Goal: Task Accomplishment & Management: Manage account settings

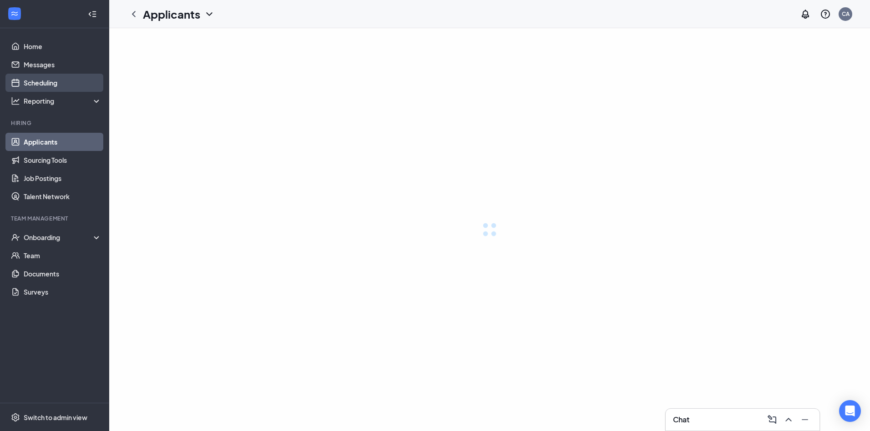
click at [48, 84] on link "Scheduling" at bounding box center [63, 83] width 78 height 18
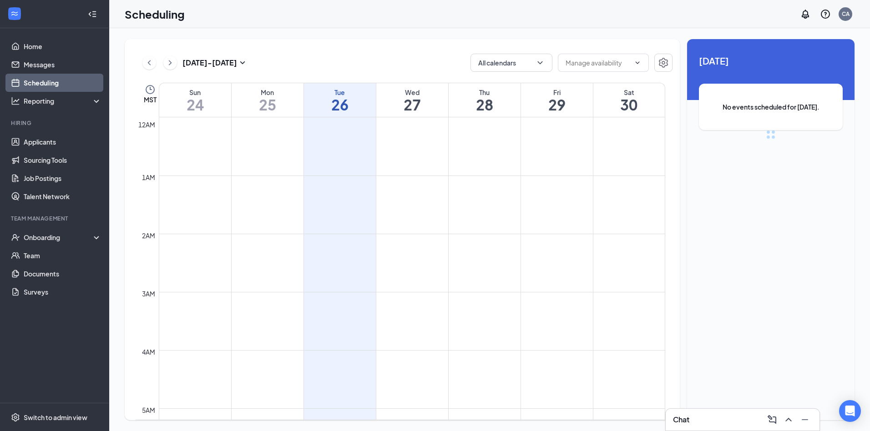
scroll to position [447, 0]
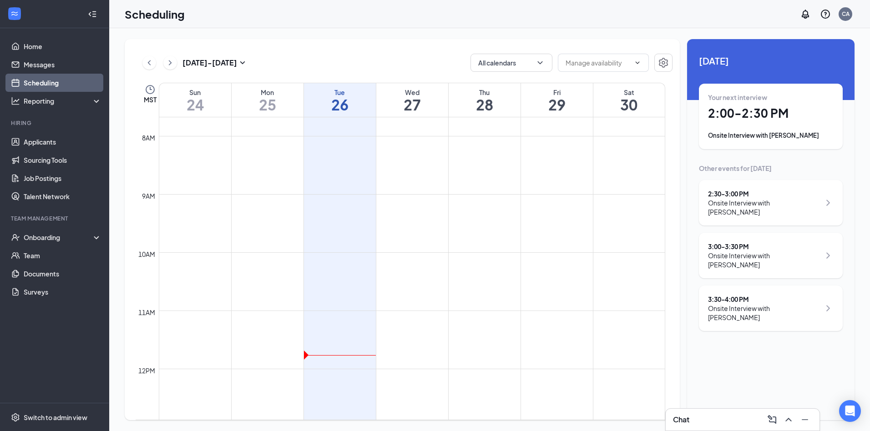
click at [773, 134] on div "Onsite Interview with [PERSON_NAME]" at bounding box center [771, 135] width 126 height 9
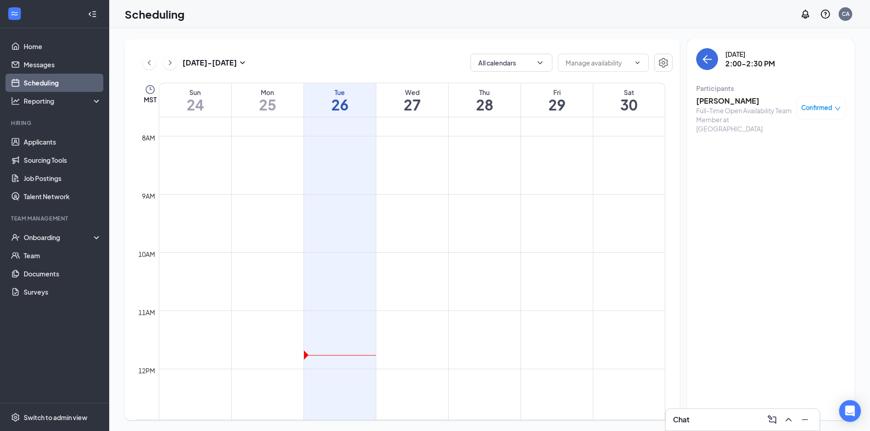
click at [730, 100] on h3 "[PERSON_NAME]" at bounding box center [744, 101] width 96 height 10
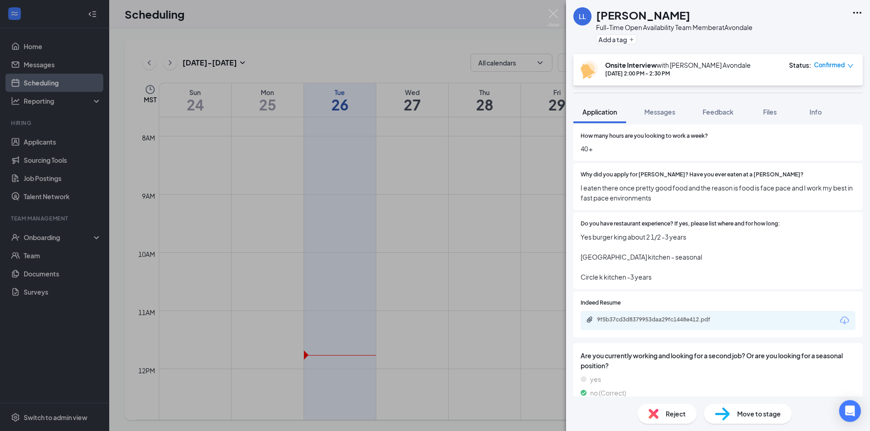
scroll to position [518, 0]
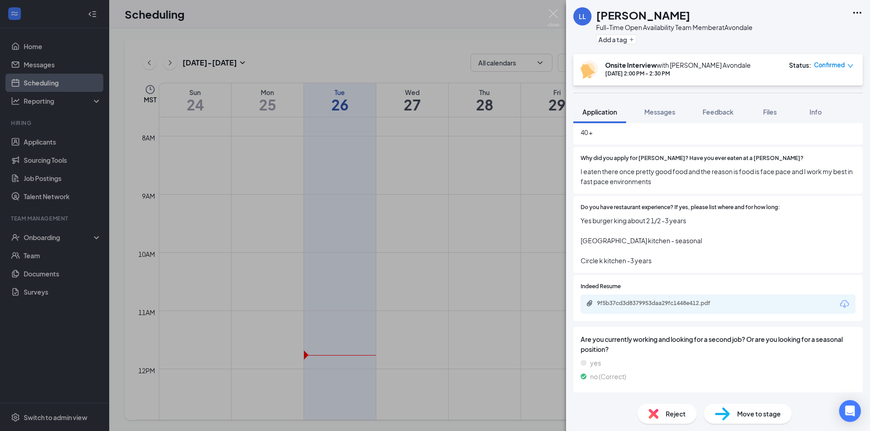
click at [648, 299] on div "9f5b37cd3d8379953daa29fc1448e412.pdf" at bounding box center [718, 304] width 275 height 19
click at [607, 303] on div "9f5b37cd3d8379953daa29fc1448e412.pdf" at bounding box center [660, 303] width 127 height 7
click at [552, 15] on img at bounding box center [553, 18] width 11 height 18
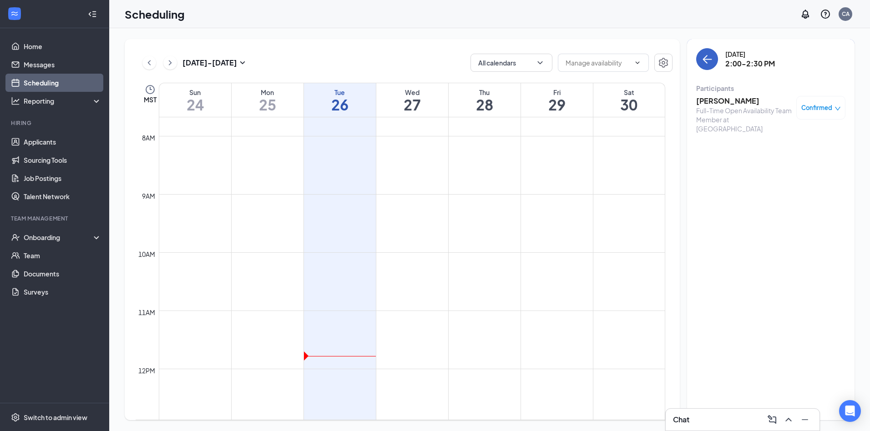
click at [702, 56] on icon "ArrowLeft" at bounding box center [707, 59] width 11 height 11
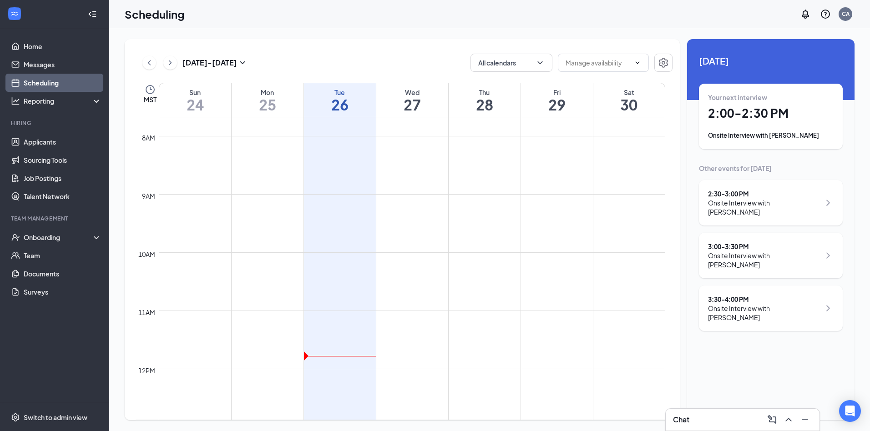
click at [724, 192] on div "2:30 - 3:00 PM" at bounding box center [764, 193] width 112 height 9
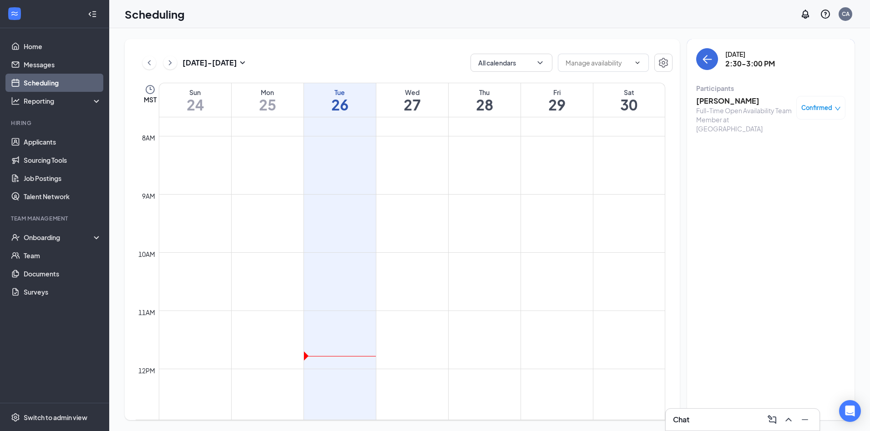
click at [716, 101] on h3 "[PERSON_NAME]" at bounding box center [744, 101] width 96 height 10
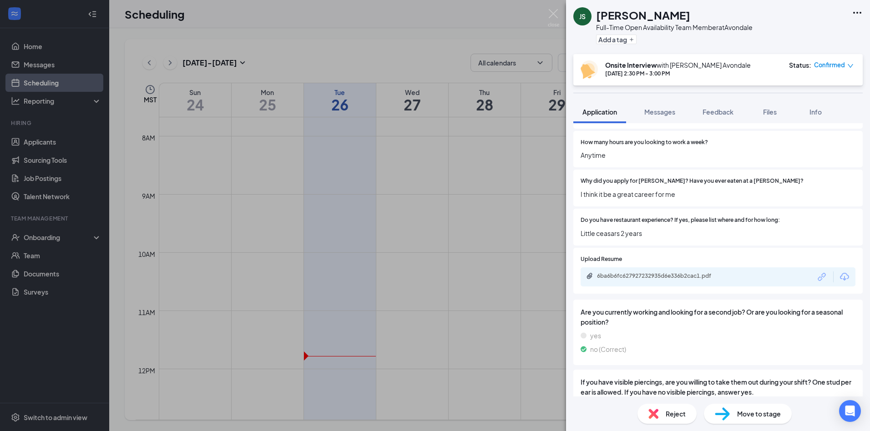
scroll to position [497, 0]
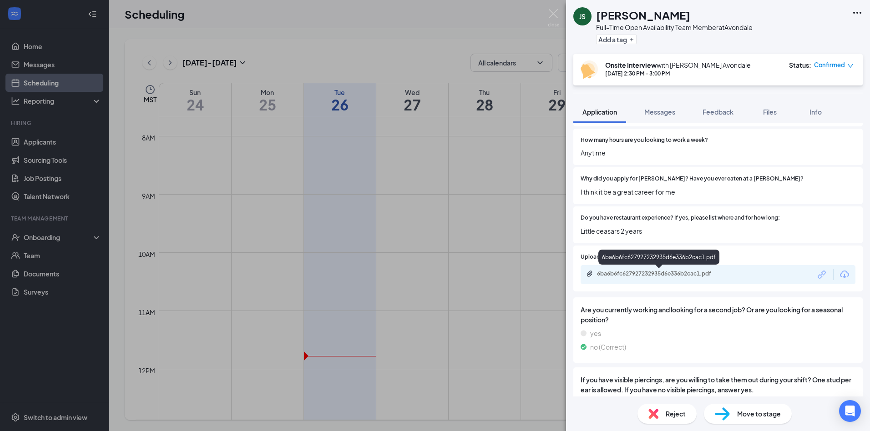
click at [673, 279] on div "6ba6b6fc627927232935d6e336b2cac1.pdf" at bounding box center [659, 274] width 147 height 9
click at [554, 10] on img at bounding box center [553, 18] width 11 height 18
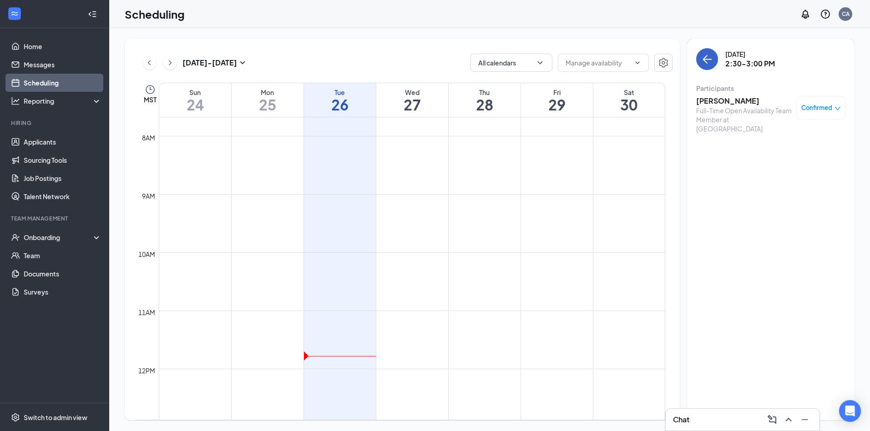
click at [704, 61] on icon "ArrowLeft" at bounding box center [705, 59] width 5 height 9
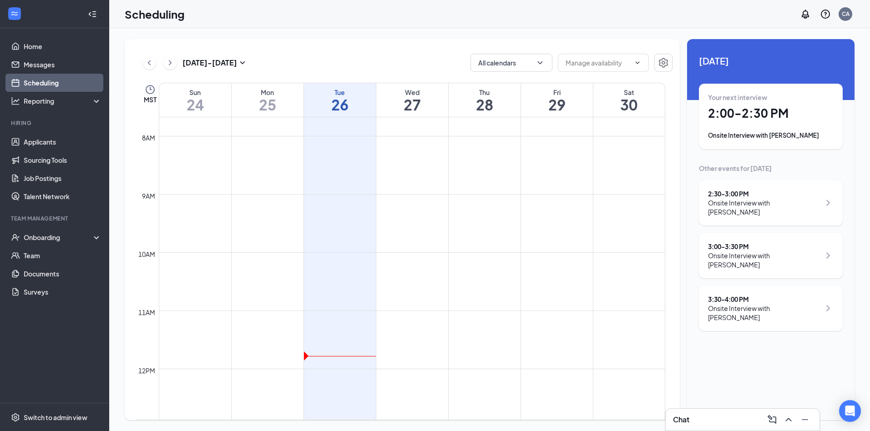
click at [749, 242] on div "3:00 - 3:30 PM" at bounding box center [764, 246] width 112 height 9
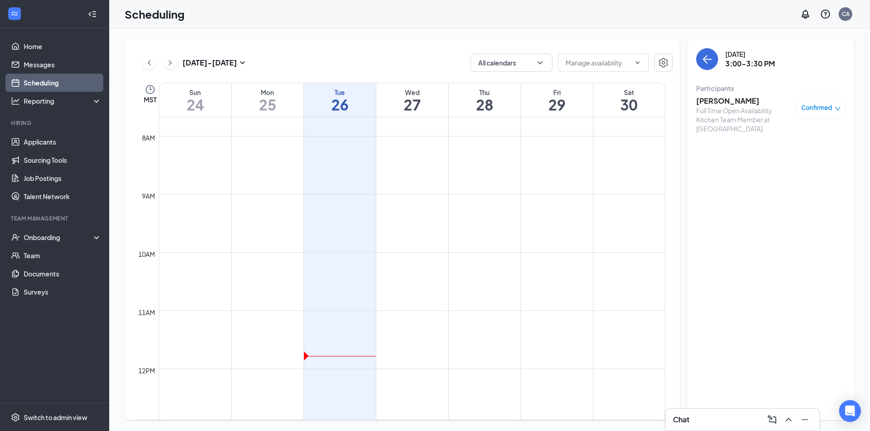
click at [714, 98] on h3 "[PERSON_NAME]" at bounding box center [744, 101] width 96 height 10
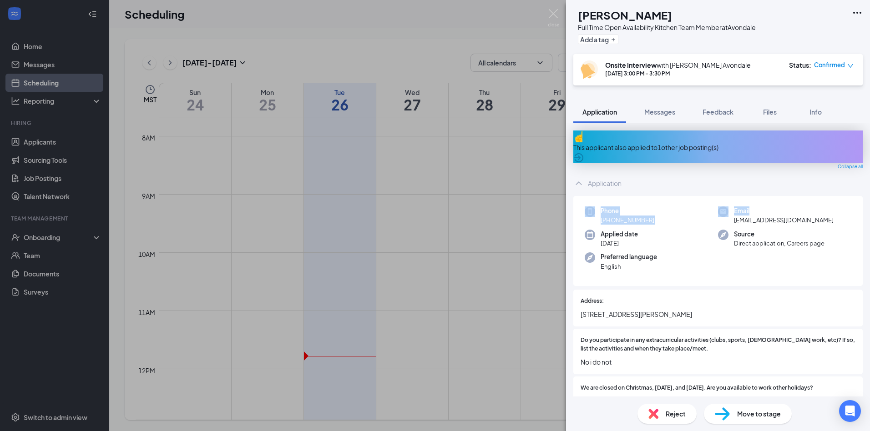
drag, startPoint x: 863, startPoint y: 175, endPoint x: 866, endPoint y: 200, distance: 25.2
click at [866, 200] on div "This applicant also applied to 1 other job posting(s) Collapse all Application …" at bounding box center [718, 259] width 304 height 273
drag, startPoint x: 866, startPoint y: 200, endPoint x: 853, endPoint y: 228, distance: 31.2
click at [853, 228] on div "Phone [PHONE_NUMBER] Email [EMAIL_ADDRESS][DOMAIN_NAME] Applied date [DATE] Sou…" at bounding box center [717, 241] width 289 height 91
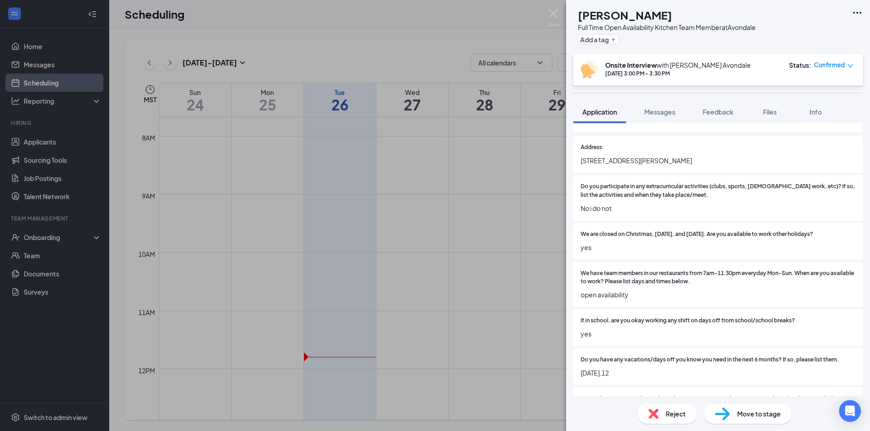
scroll to position [236, 0]
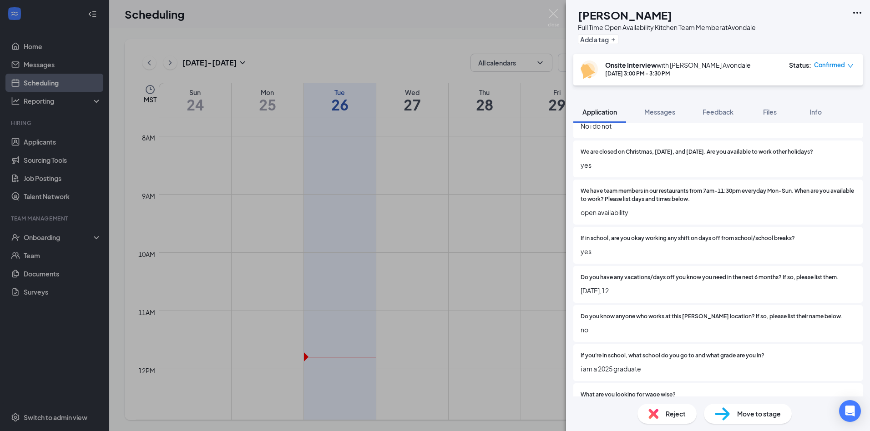
click at [559, 19] on div "NR [PERSON_NAME] Full Time Open Availability Kitchen Team Member at [GEOGRAPHIC…" at bounding box center [435, 215] width 870 height 431
click at [549, 10] on img at bounding box center [553, 18] width 11 height 18
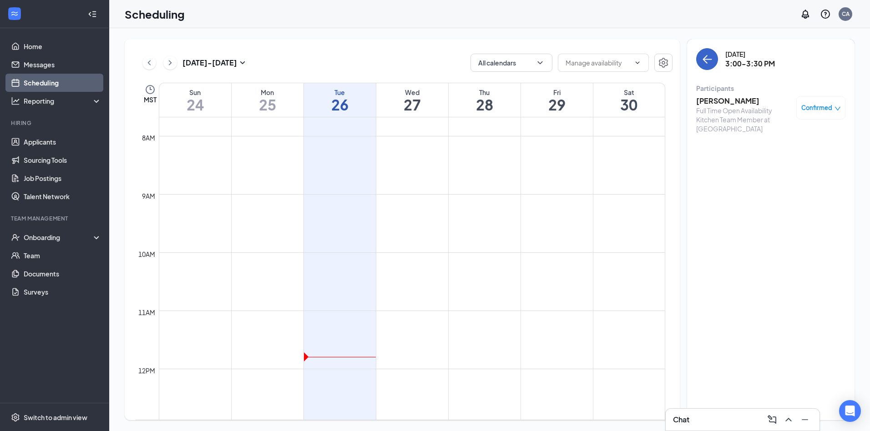
click at [707, 57] on icon "ArrowLeft" at bounding box center [707, 59] width 11 height 11
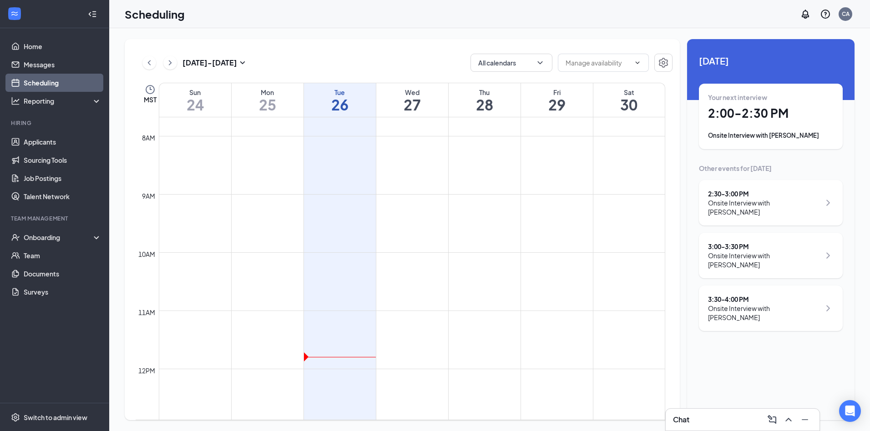
click at [736, 295] on div "3:30 - 4:00 PM" at bounding box center [764, 299] width 112 height 9
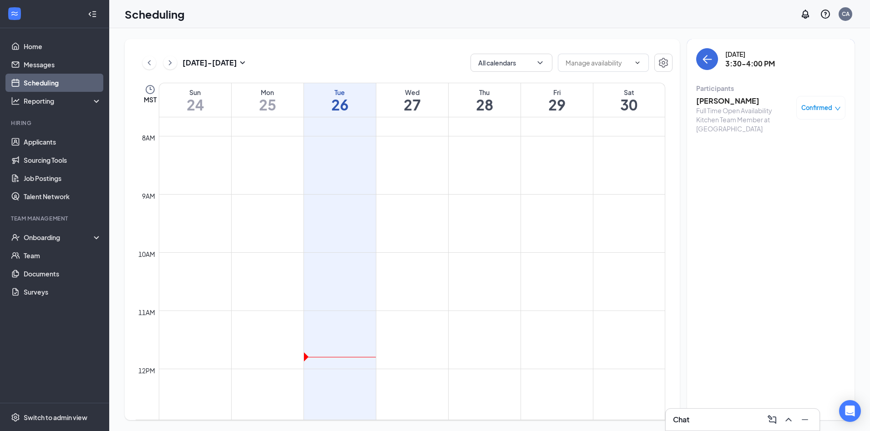
click at [704, 101] on h3 "[PERSON_NAME]" at bounding box center [744, 101] width 96 height 10
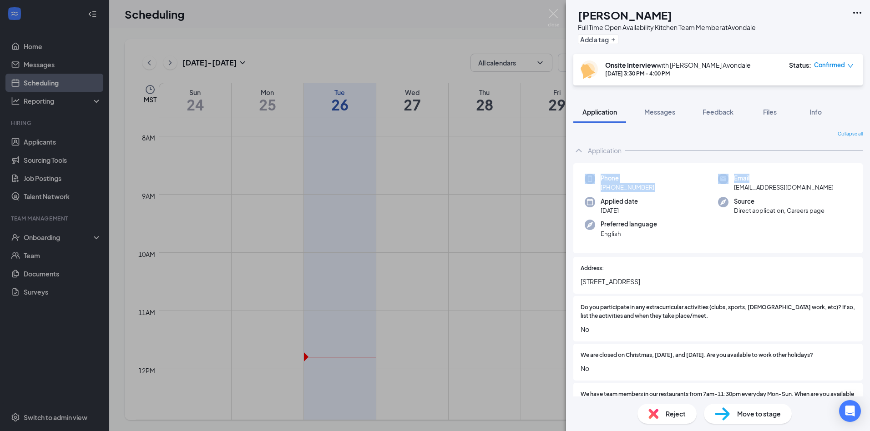
drag, startPoint x: 863, startPoint y: 148, endPoint x: 862, endPoint y: 174, distance: 26.0
click at [862, 174] on div "Collapse all Application Phone [PHONE_NUMBER] Email [EMAIL_ADDRESS][DOMAIN_NAME…" at bounding box center [718, 259] width 304 height 273
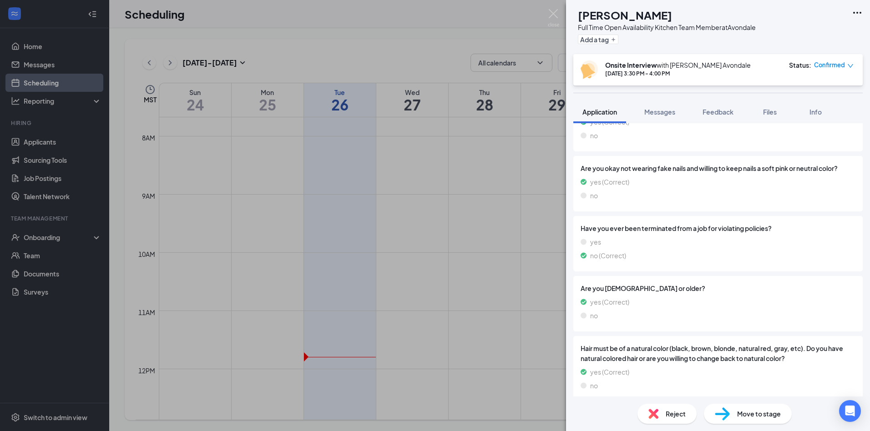
scroll to position [859, 0]
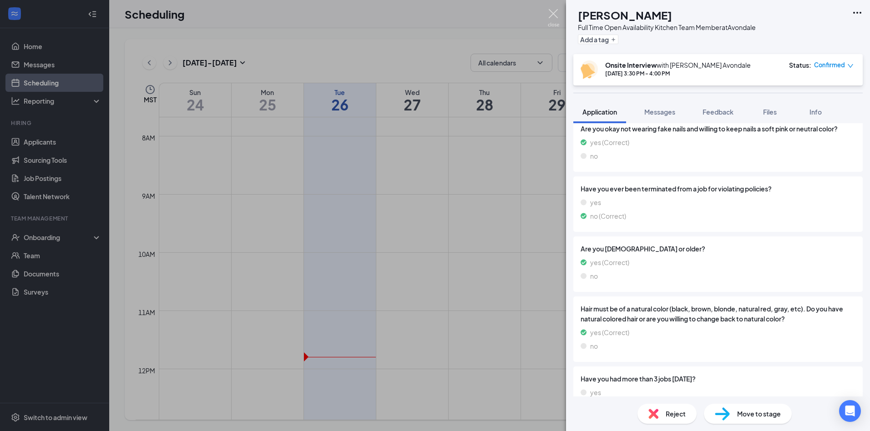
click at [554, 16] on img at bounding box center [553, 18] width 11 height 18
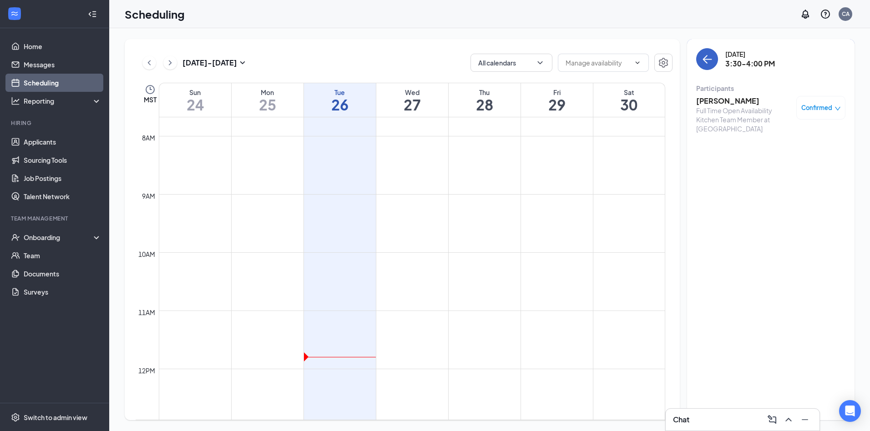
click at [703, 57] on icon "ArrowLeft" at bounding box center [707, 59] width 11 height 11
